Goal: Information Seeking & Learning: Learn about a topic

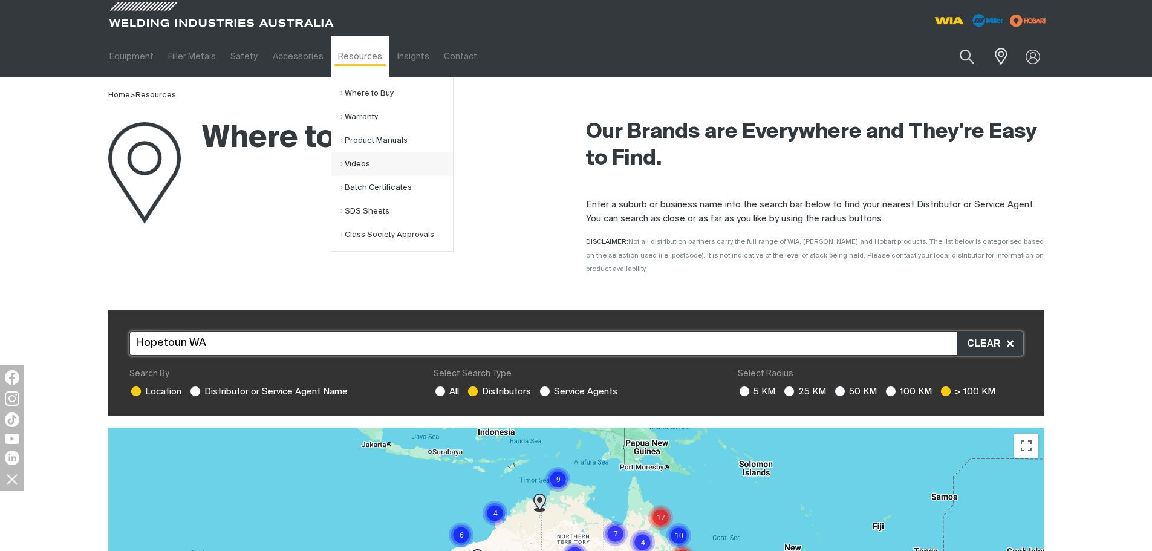
click at [384, 175] on link "Videos" at bounding box center [396, 164] width 112 height 24
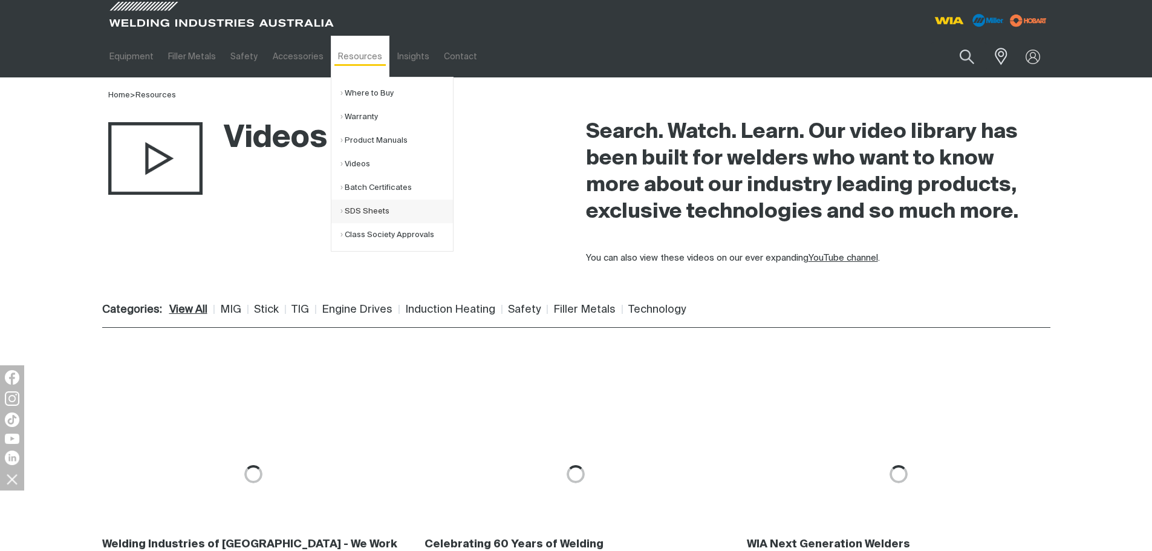
click at [372, 203] on link "SDS Sheets" at bounding box center [396, 212] width 112 height 24
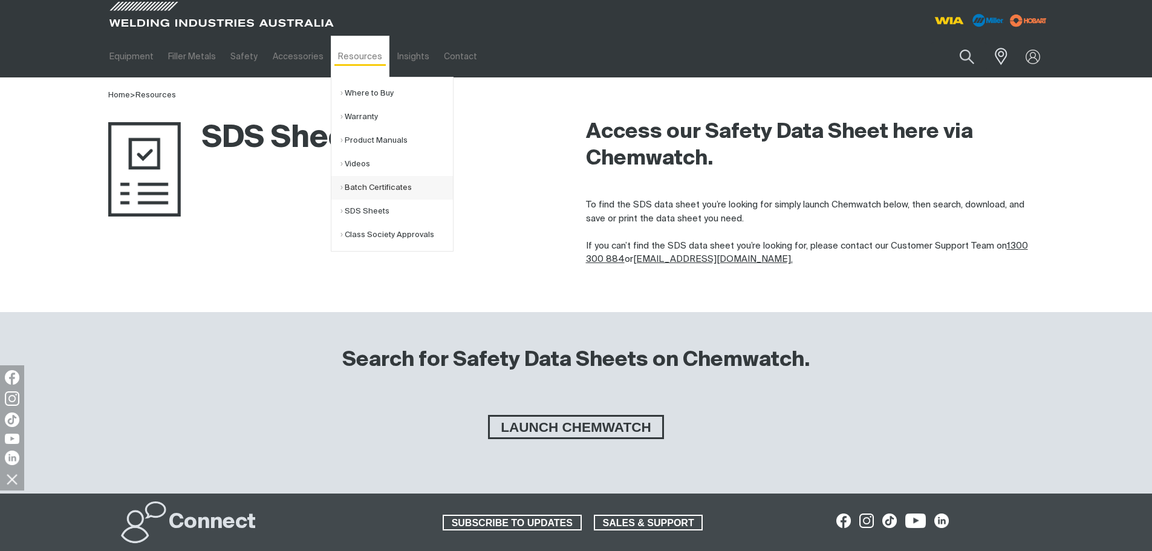
click at [386, 189] on link "Batch Certificates" at bounding box center [396, 188] width 112 height 24
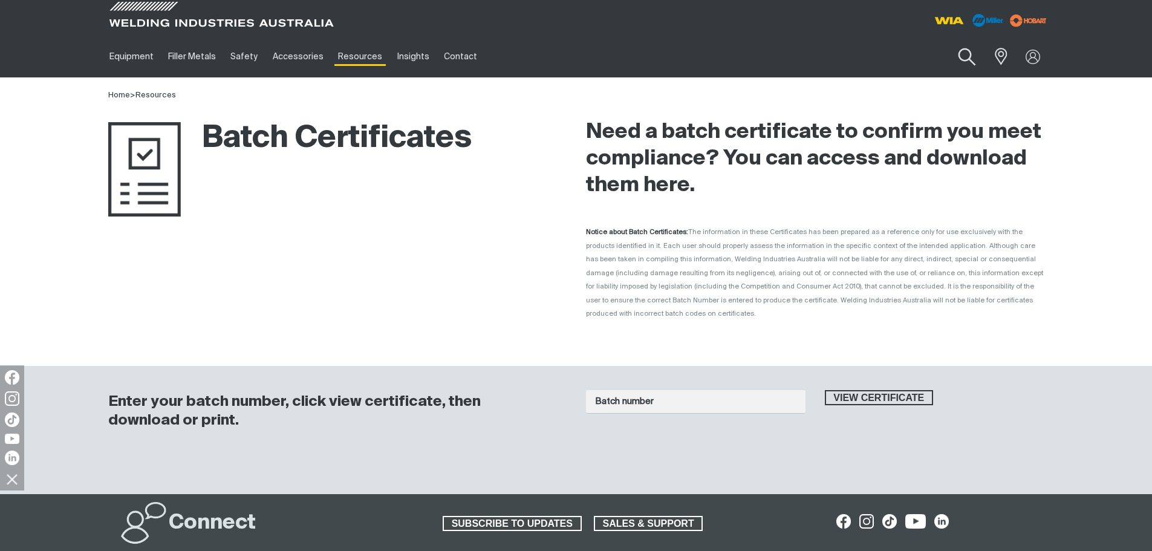
click at [974, 54] on button "Search products" at bounding box center [966, 57] width 49 height 34
click at [838, 60] on input "Search" at bounding box center [893, 56] width 186 height 27
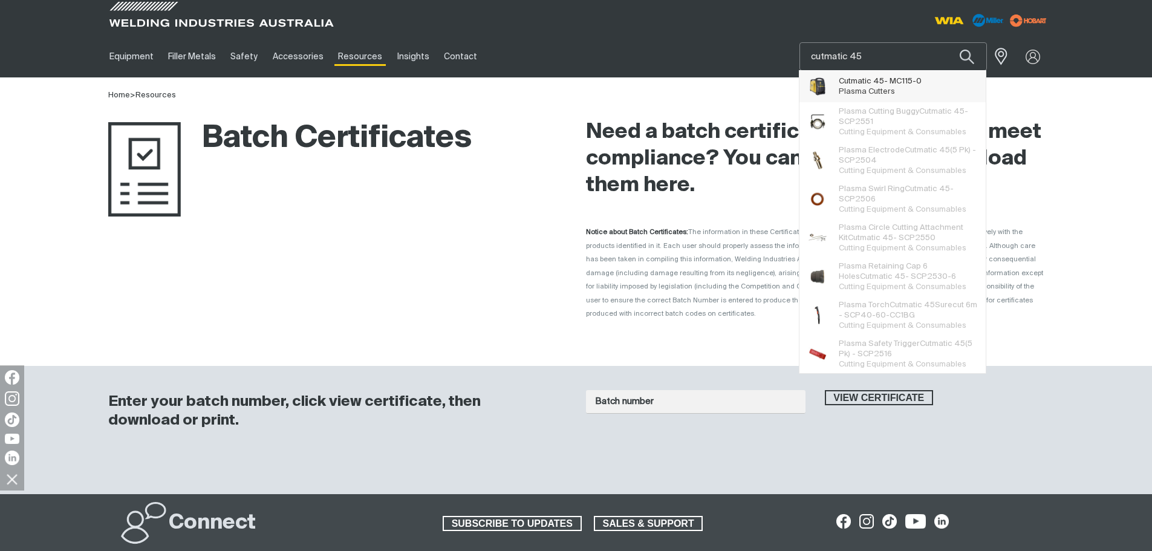
type input "cutmatic 45"
click at [868, 94] on span "Plasma Cutters" at bounding box center [867, 92] width 56 height 8
